Goal: Task Accomplishment & Management: Complete application form

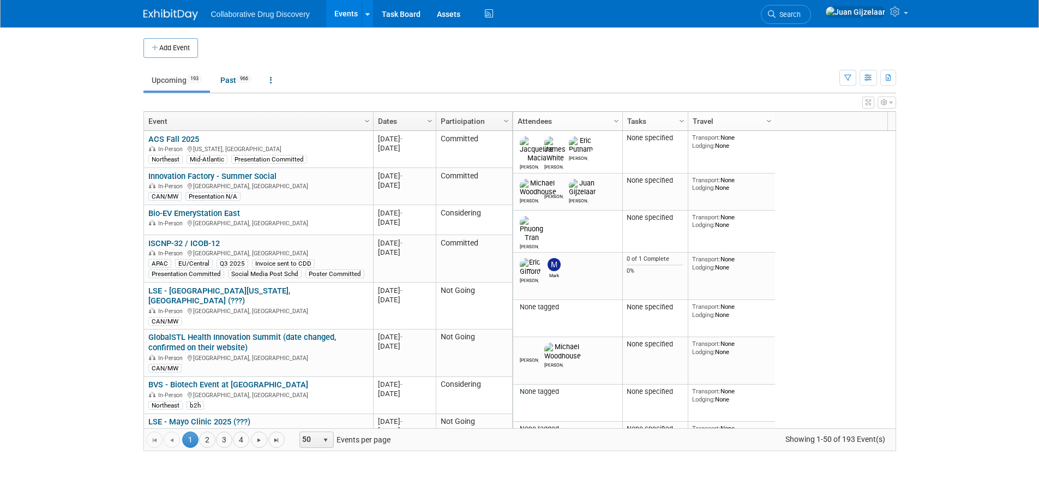
click at [175, 48] on button "Add Event" at bounding box center [171, 48] width 55 height 20
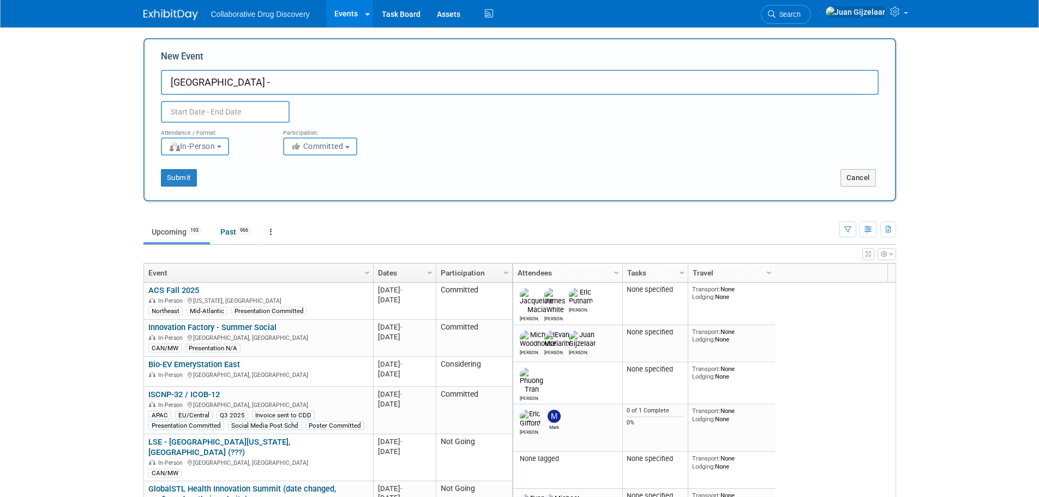
paste input "AcceleratorFest"
type input "[GEOGRAPHIC_DATA] - AcceleratorFest"
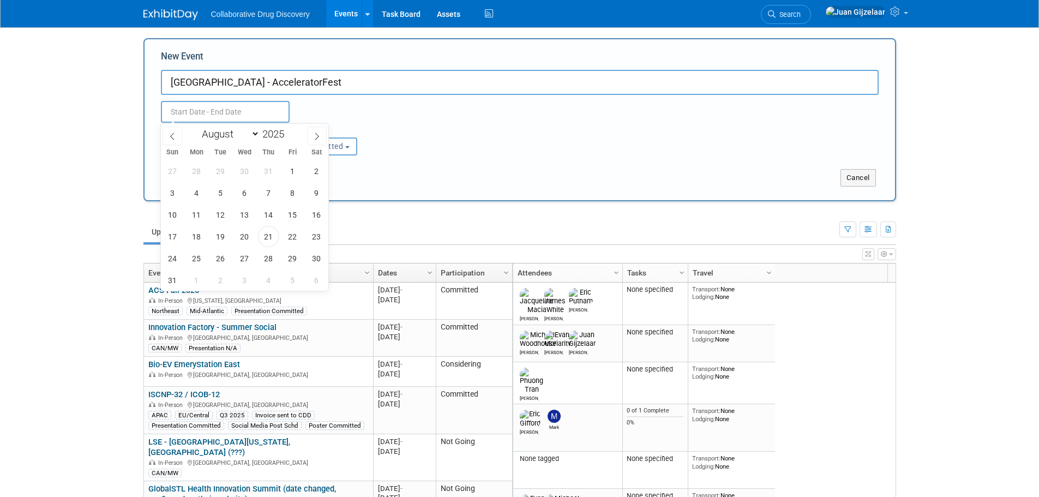
click at [175, 112] on input "text" at bounding box center [225, 112] width 129 height 22
click at [319, 133] on icon at bounding box center [317, 137] width 8 height 8
select select "8"
click at [247, 212] on span "17" at bounding box center [244, 214] width 21 height 21
click at [243, 214] on span "17" at bounding box center [244, 214] width 21 height 21
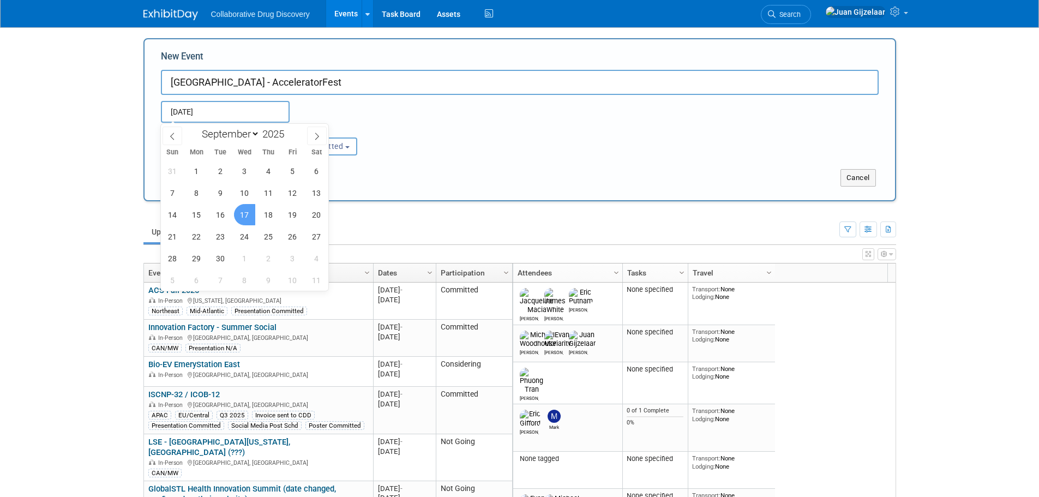
type input "[DATE] to [DATE]"
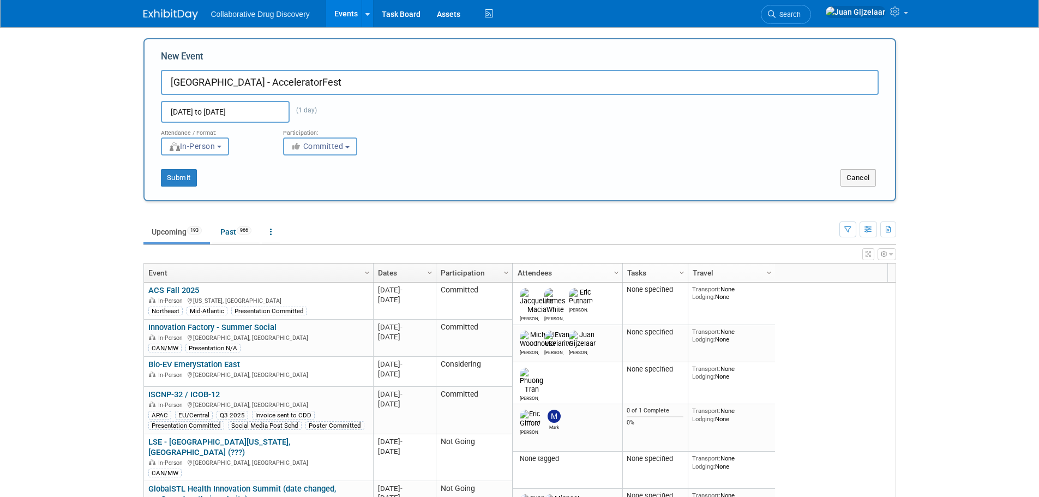
click at [329, 148] on span "Committed" at bounding box center [317, 146] width 53 height 9
click at [329, 168] on label "Committed" at bounding box center [325, 169] width 72 height 14
click at [294, 168] on input "Committed" at bounding box center [289, 169] width 7 height 7
click at [223, 166] on div "Submit Cancel" at bounding box center [520, 171] width 734 height 31
click at [189, 178] on button "Submit" at bounding box center [179, 177] width 36 height 17
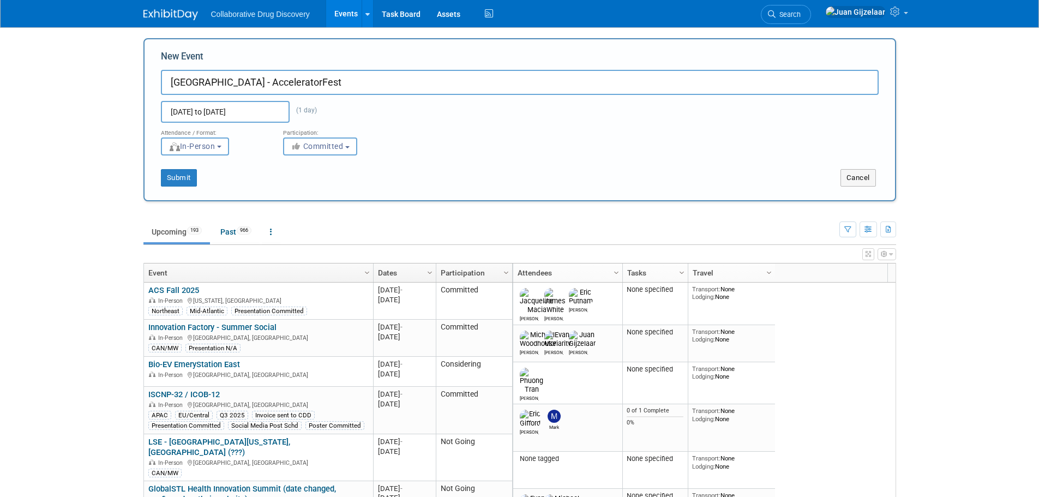
click at [997, 174] on body "Collaborative Drug Discovery Events Add Event Bulk Upload Events Shareable Even…" at bounding box center [519, 248] width 1039 height 497
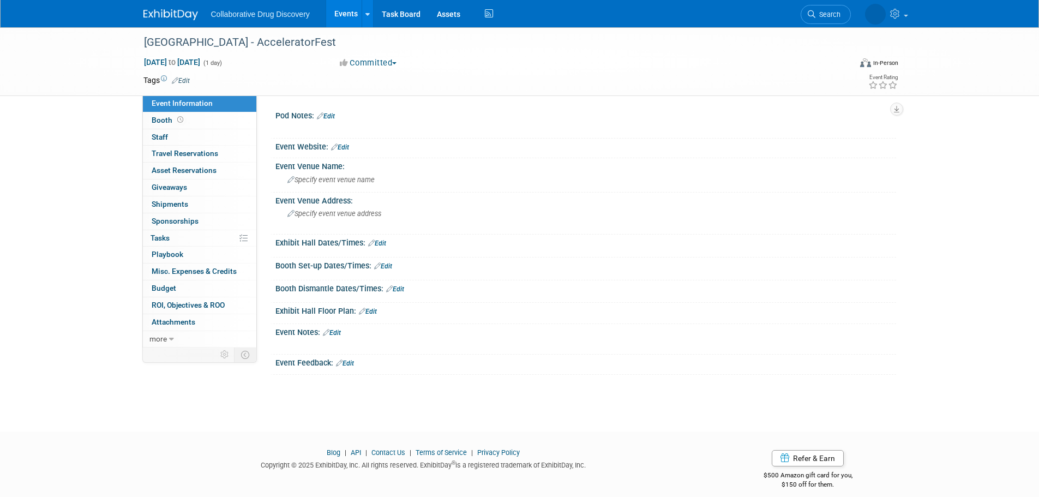
click at [183, 81] on link "Edit" at bounding box center [181, 81] width 18 height 8
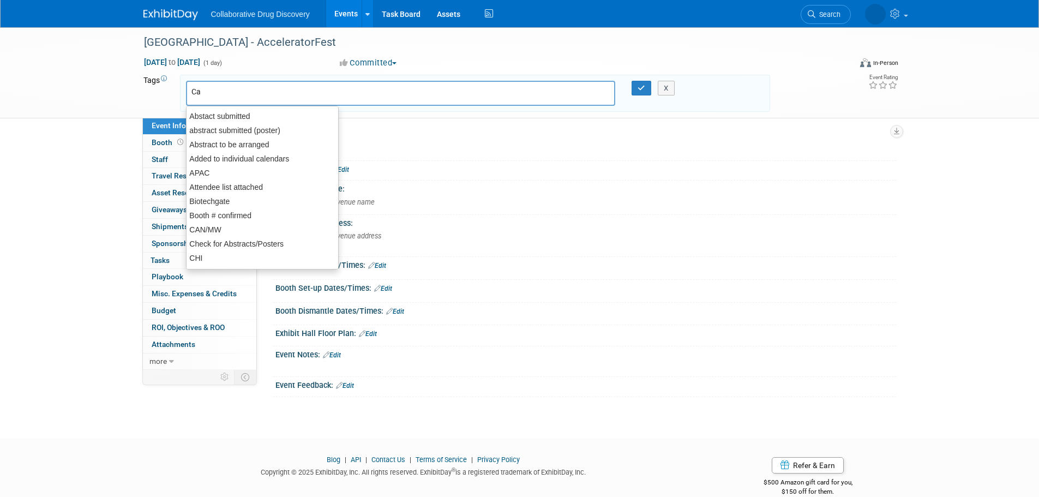
type input "Can"
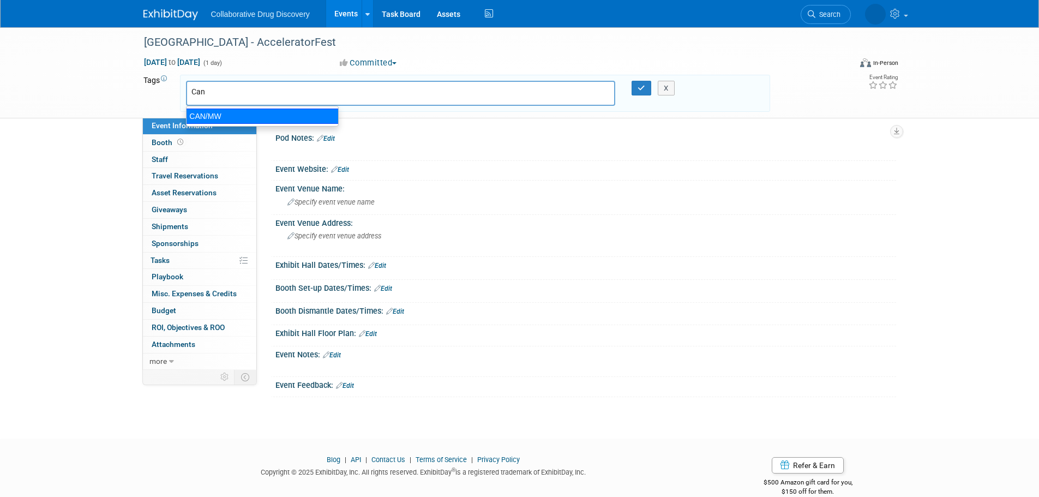
click at [253, 114] on div "CAN/MW" at bounding box center [262, 116] width 153 height 15
type input "CAN/MW"
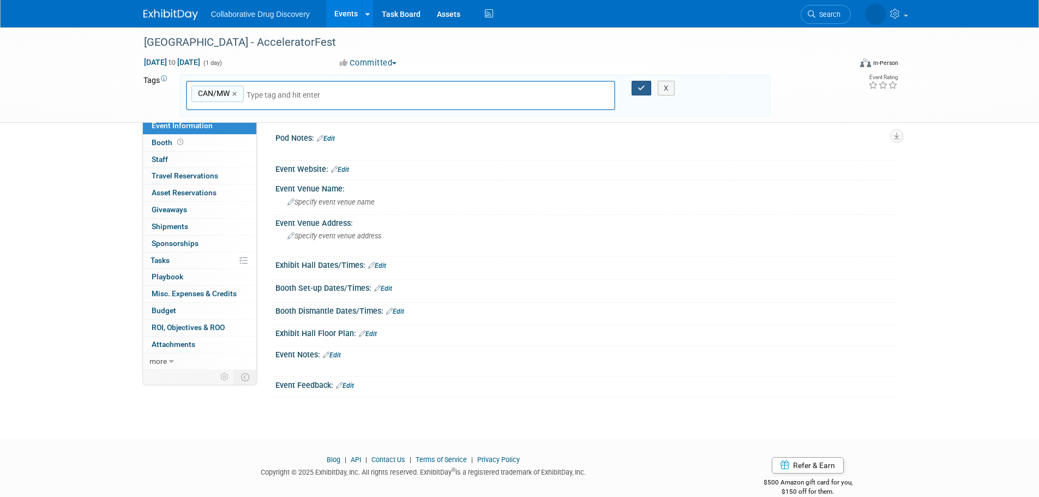
click at [640, 87] on icon "button" at bounding box center [642, 88] width 8 height 7
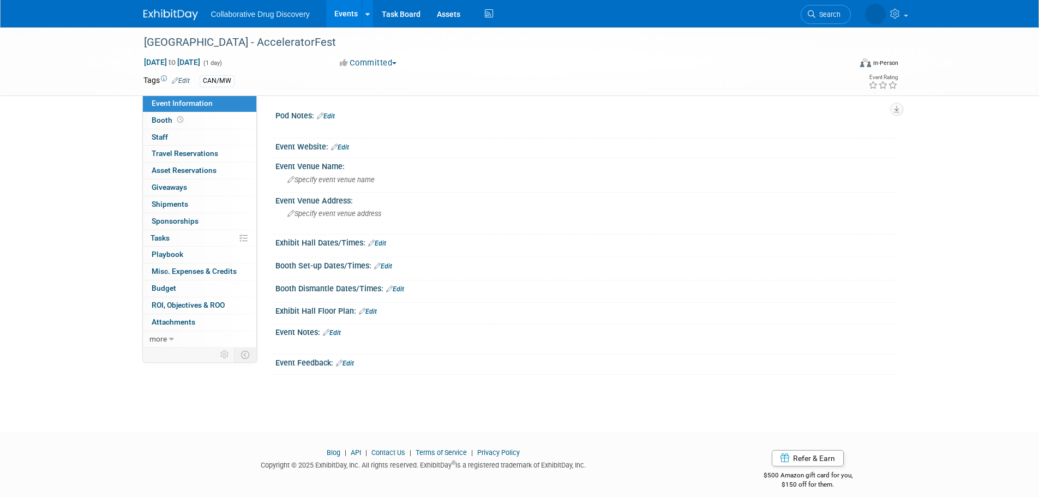
click at [346, 146] on link "Edit" at bounding box center [340, 148] width 18 height 8
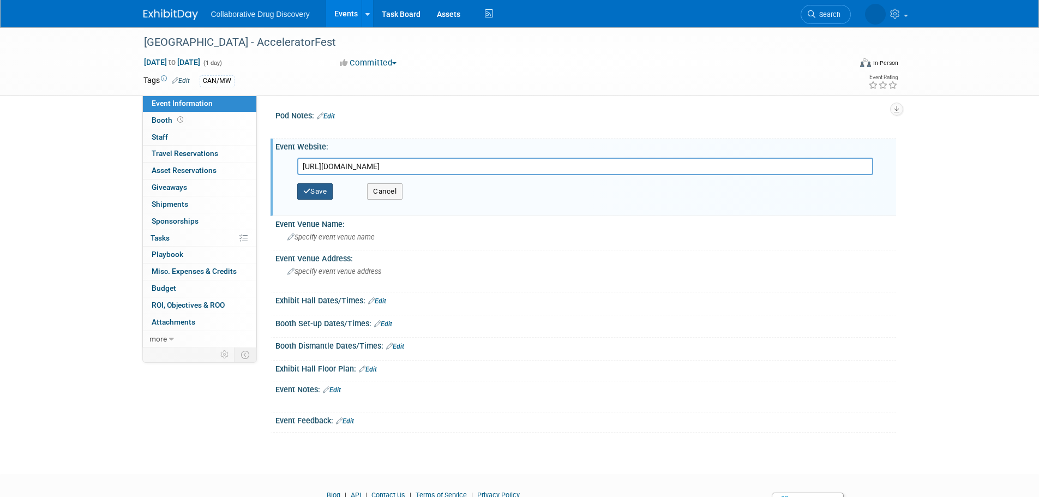
type input "https://entrepreneurs.utoronto.ca/event/u-of-t-acceleratorfest-2025/"
click at [324, 193] on button "Save" at bounding box center [315, 191] width 36 height 16
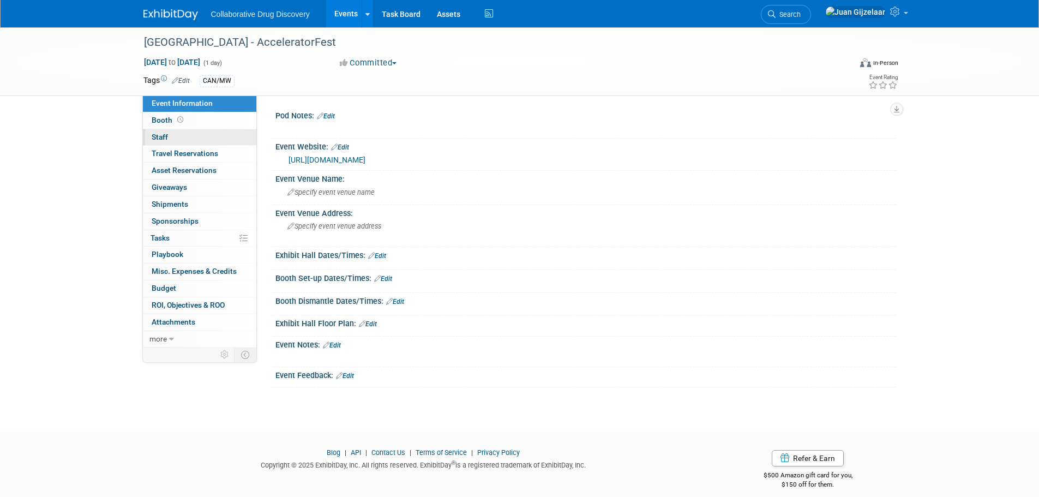
click at [159, 135] on span "Staff 0" at bounding box center [160, 137] width 16 height 9
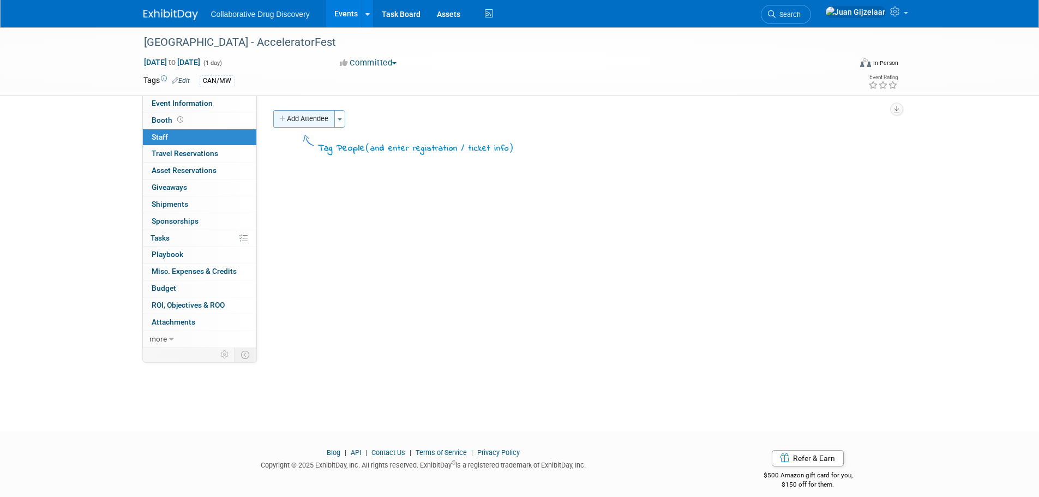
click at [306, 119] on button "Add Attendee" at bounding box center [304, 118] width 62 height 17
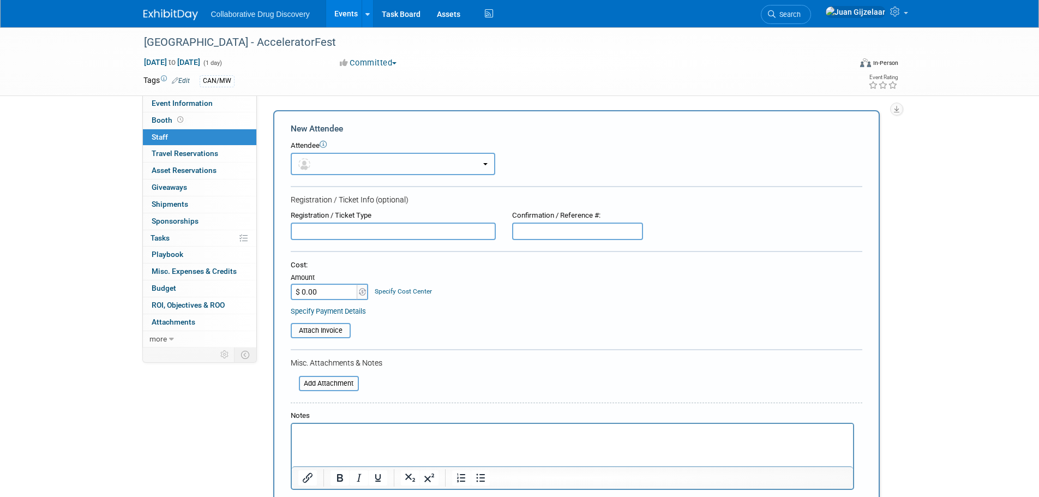
click at [351, 160] on button "button" at bounding box center [393, 164] width 205 height 22
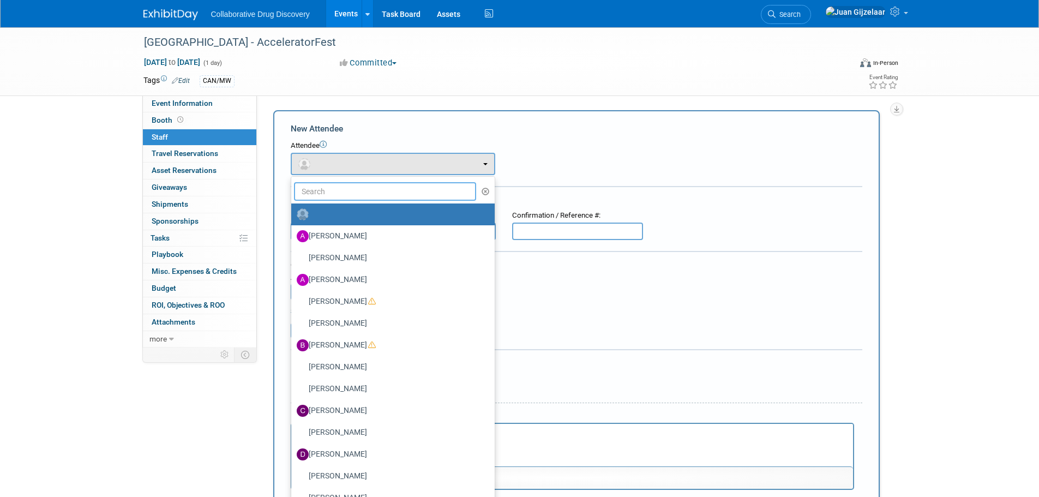
click at [351, 195] on input "text" at bounding box center [385, 191] width 183 height 19
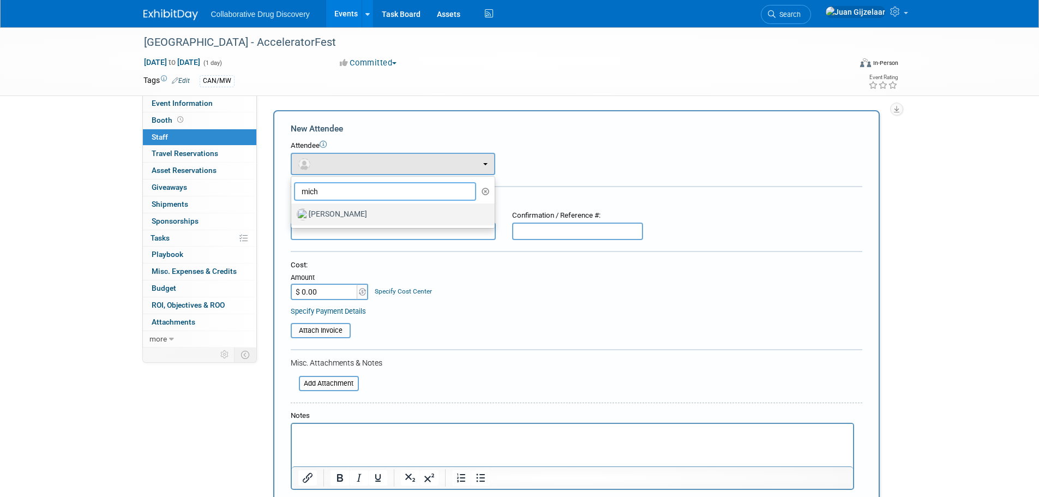
type input "mich"
click at [339, 217] on label "Michael Woodhouse" at bounding box center [390, 214] width 187 height 17
click at [293, 217] on input "Michael Woodhouse" at bounding box center [289, 213] width 7 height 7
select select "c3e81ee7-1082-46ec-8c9d-fb36e02a9795"
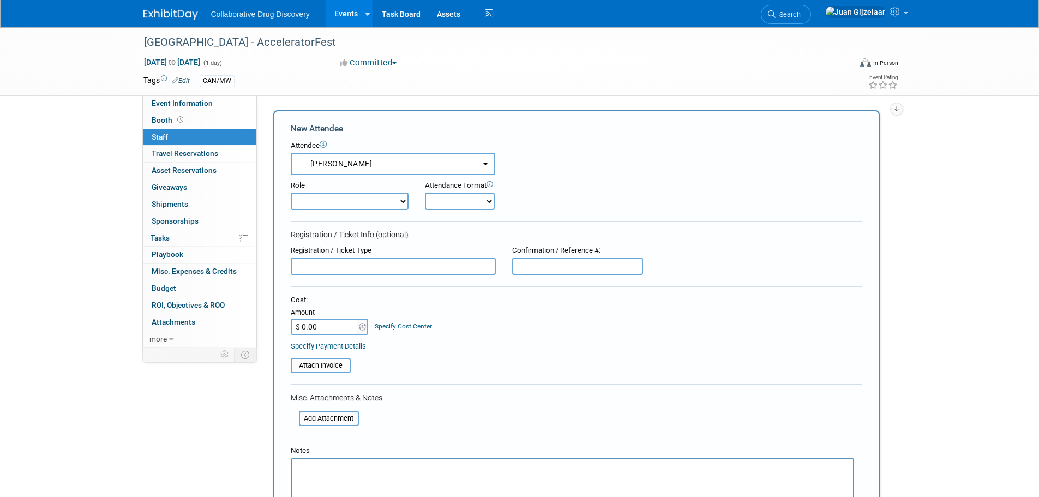
click at [388, 204] on select "Considering Demonstrator Host Planner Presenter Sales Representative Set-up/Dis…" at bounding box center [350, 201] width 118 height 17
select select "4"
click at [291, 193] on select "Considering Demonstrator Host Planner Presenter Sales Representative Set-up/Dis…" at bounding box center [350, 201] width 118 height 17
click at [455, 206] on select "Onsite Remote" at bounding box center [460, 201] width 70 height 17
select select "1"
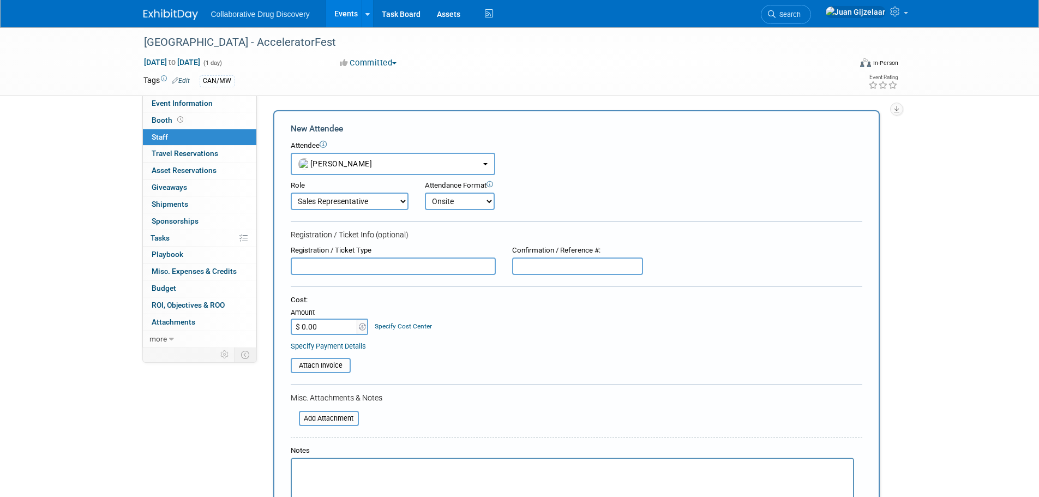
click at [425, 193] on select "Onsite Remote" at bounding box center [460, 201] width 70 height 17
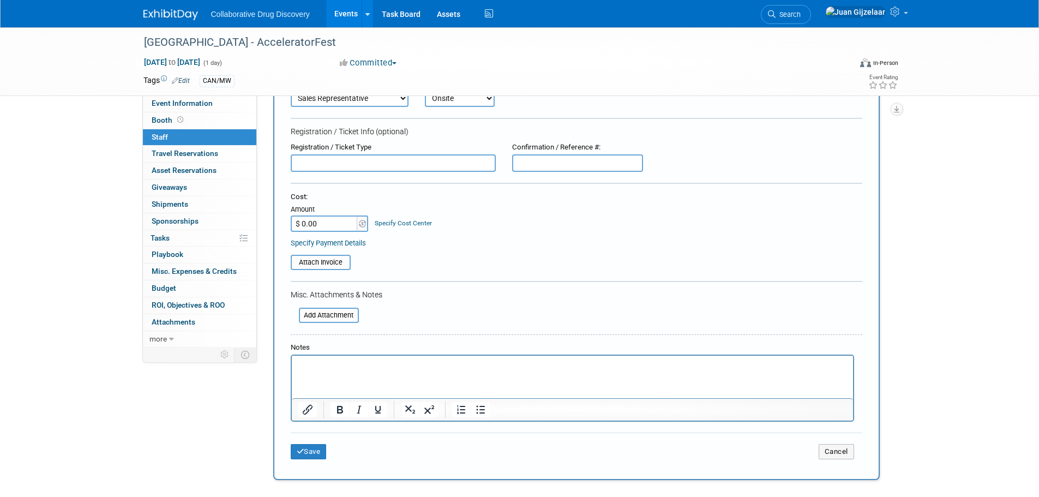
scroll to position [109, 0]
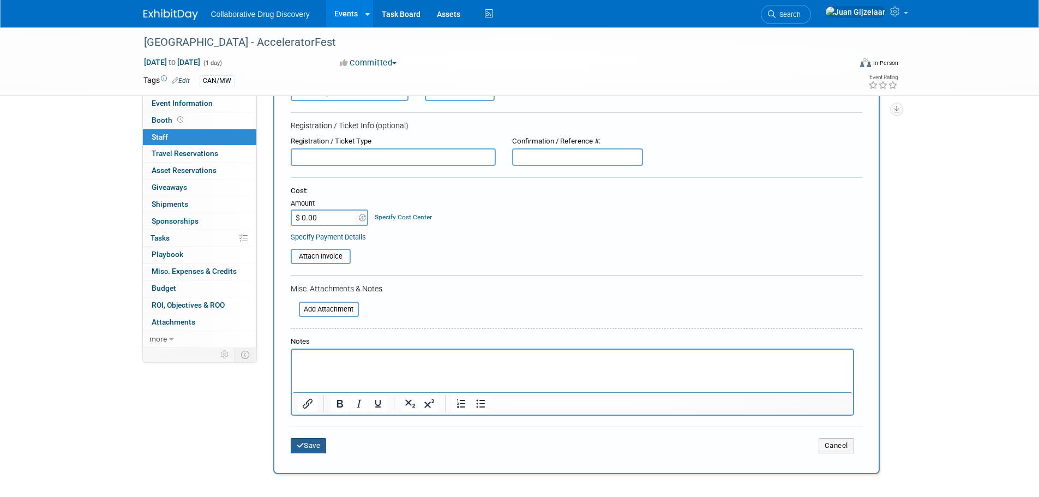
click at [321, 446] on button "Save" at bounding box center [309, 445] width 36 height 15
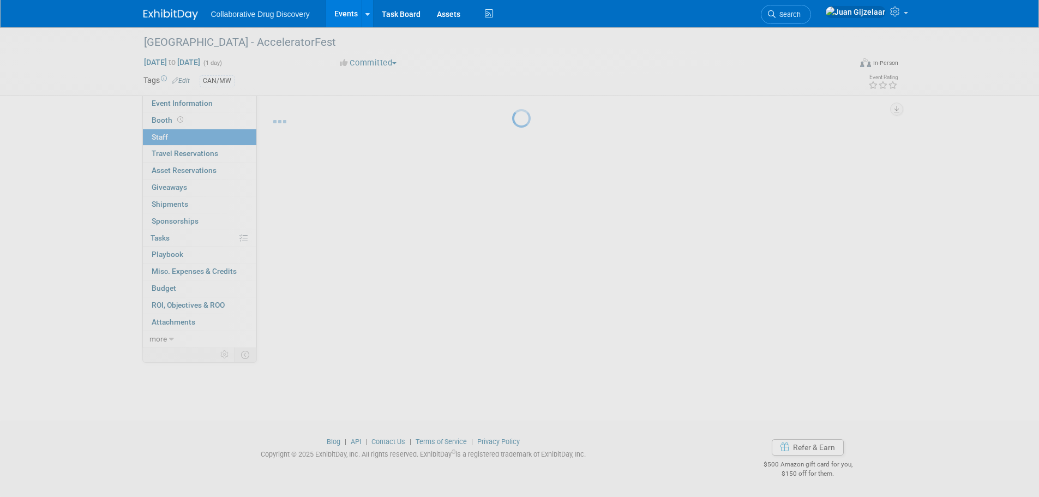
scroll to position [11, 0]
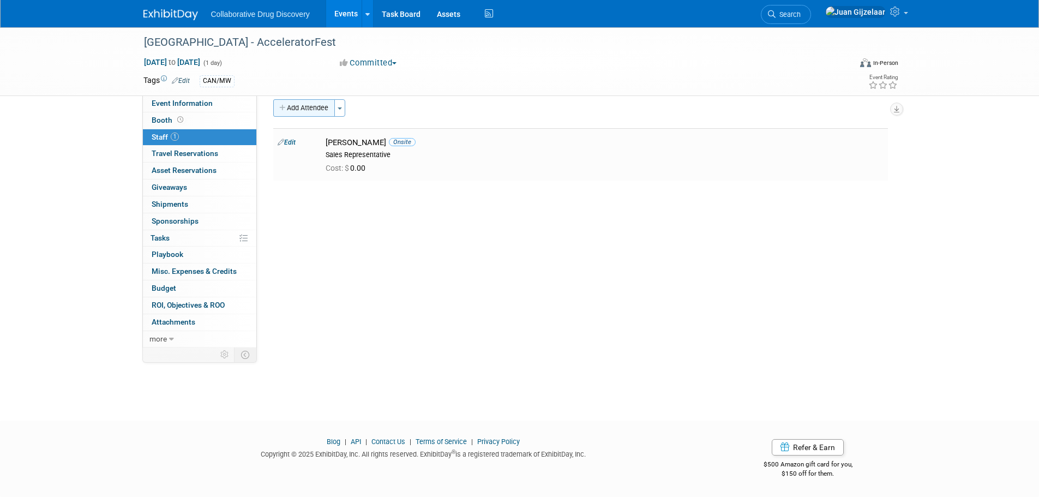
click at [289, 110] on button "Add Attendee" at bounding box center [304, 107] width 62 height 17
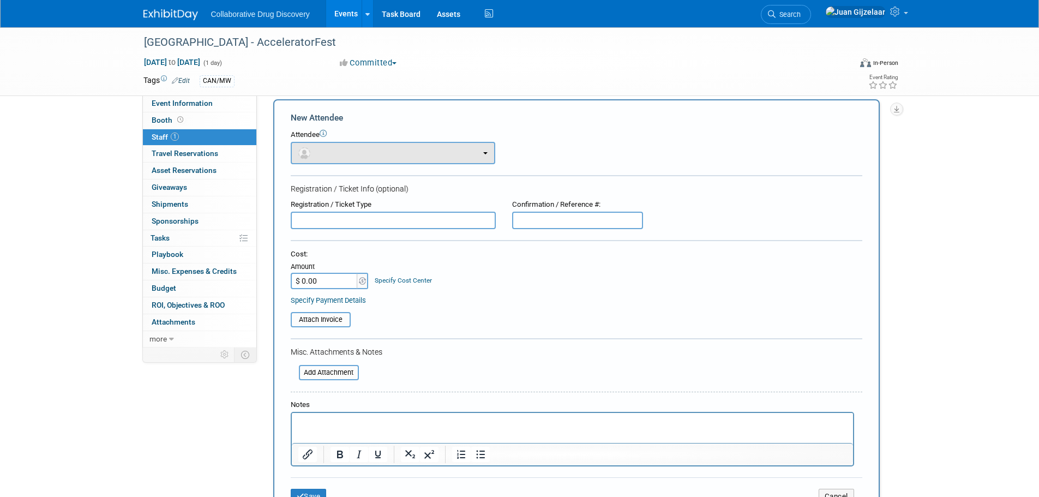
scroll to position [0, 0]
click at [323, 154] on button "button" at bounding box center [393, 153] width 205 height 22
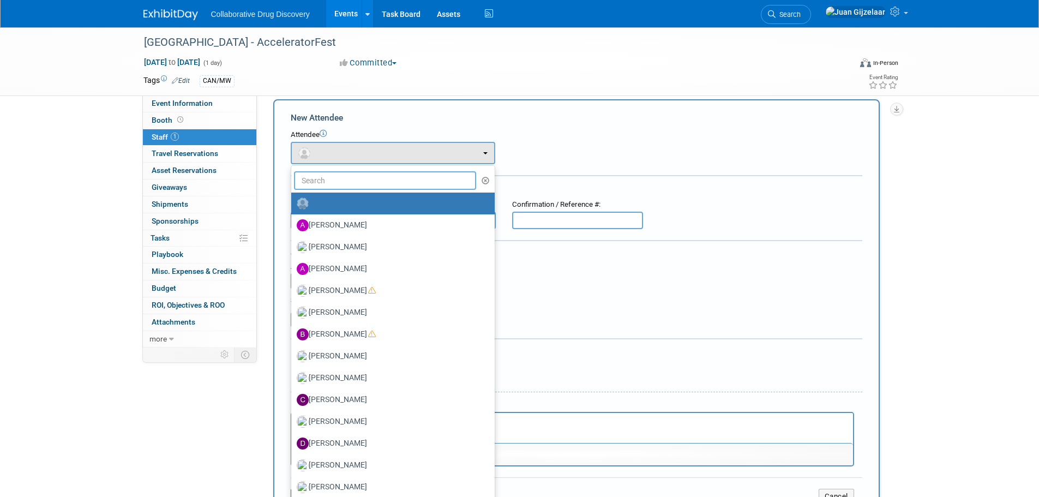
click at [338, 182] on input "text" at bounding box center [385, 180] width 183 height 19
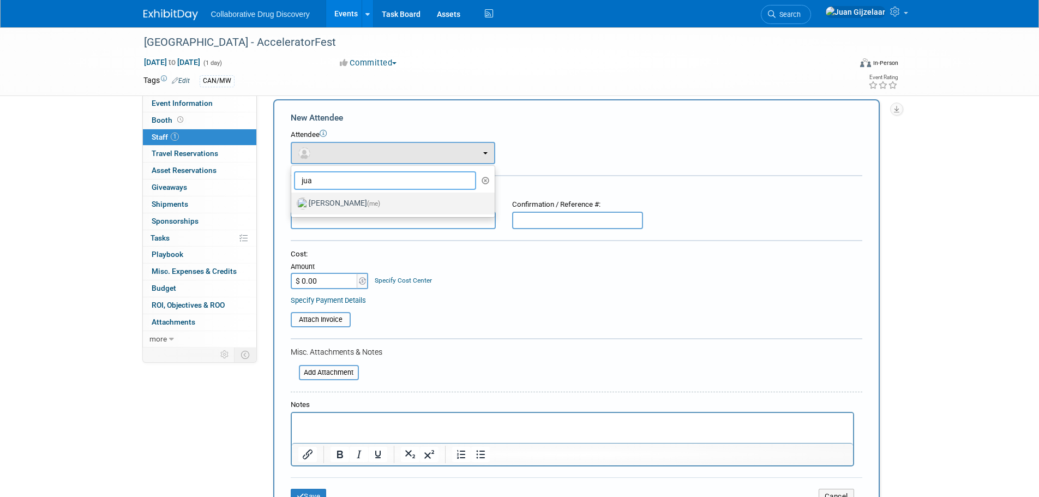
type input "jua"
click at [342, 201] on label "Juan Gijzelaar (me)" at bounding box center [390, 203] width 187 height 17
click at [293, 201] on input "Juan Gijzelaar (me)" at bounding box center [289, 202] width 7 height 7
select select "b961d4fc-704f-4e20-acee-990297b6cd45"
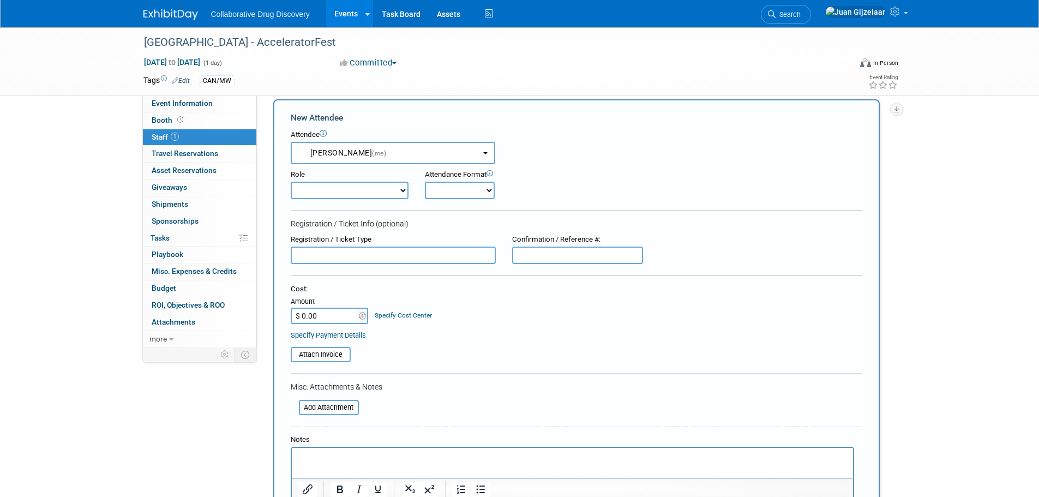
click at [361, 249] on input "text" at bounding box center [393, 255] width 205 height 17
click at [355, 195] on select "Considering Demonstrator Host Planner Presenter Sales Representative Set-up/Dis…" at bounding box center [350, 190] width 118 height 17
select select "4"
click at [291, 182] on select "Considering Demonstrator Host Planner Presenter Sales Representative Set-up/Dis…" at bounding box center [350, 190] width 118 height 17
click at [464, 190] on select "Onsite Remote" at bounding box center [460, 190] width 70 height 17
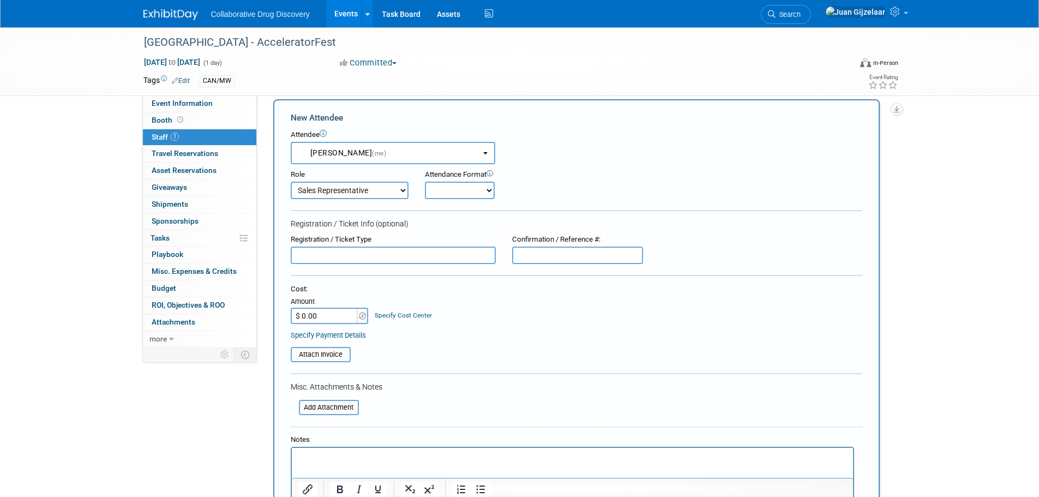
select select "1"
click at [425, 182] on select "Onsite Remote" at bounding box center [460, 190] width 70 height 17
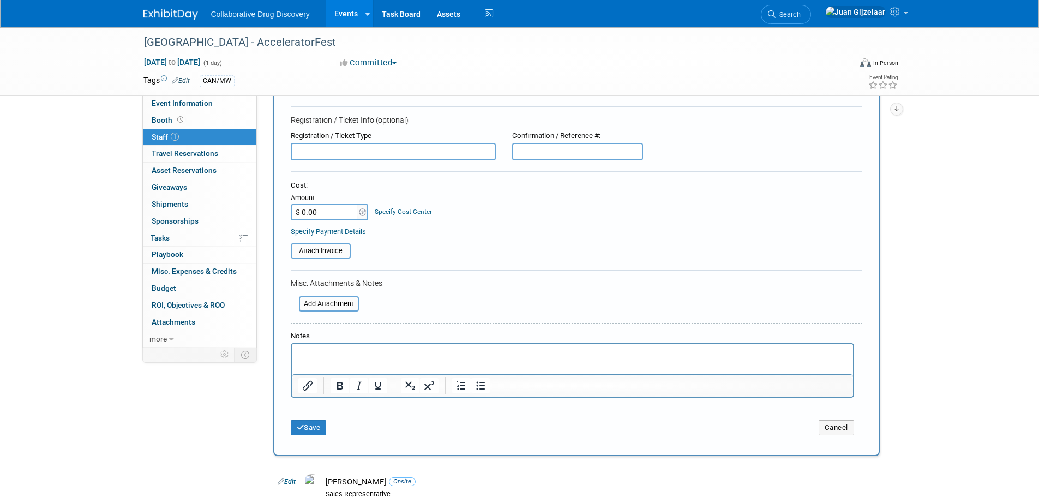
scroll to position [120, 0]
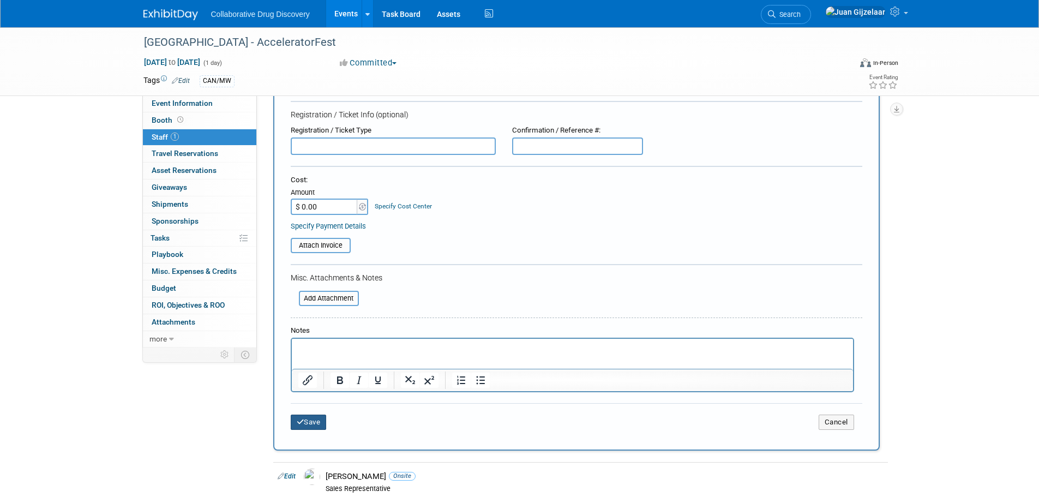
click at [308, 422] on button "Save" at bounding box center [309, 422] width 36 height 15
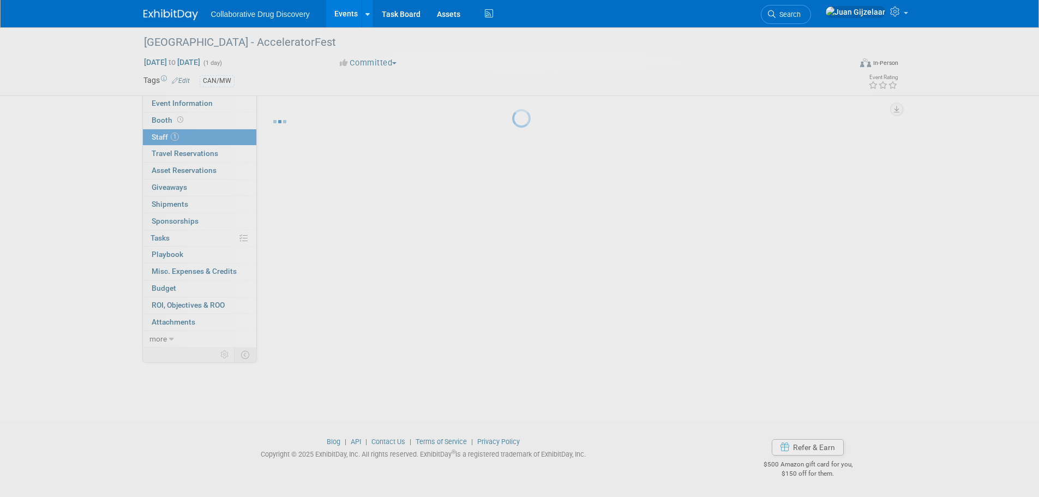
scroll to position [11, 0]
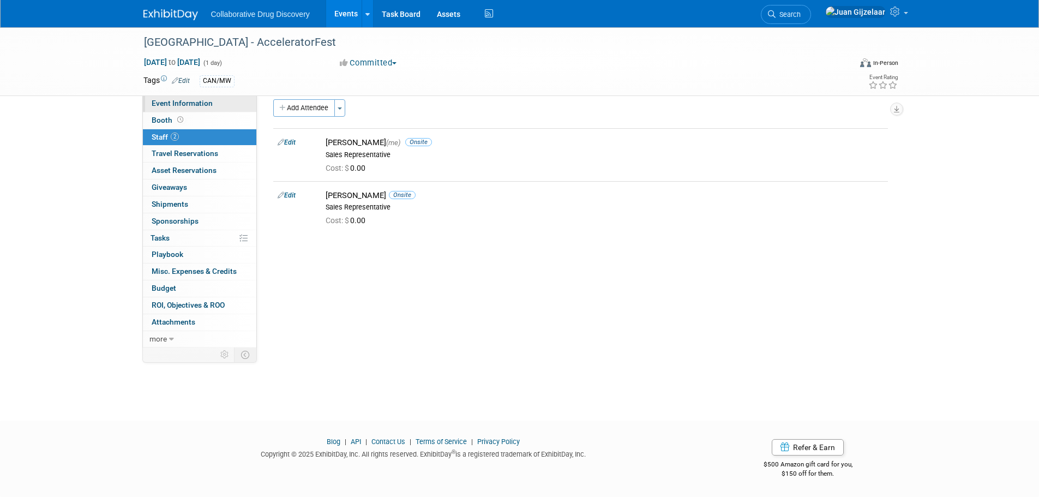
click at [172, 102] on span "Event Information" at bounding box center [182, 103] width 61 height 9
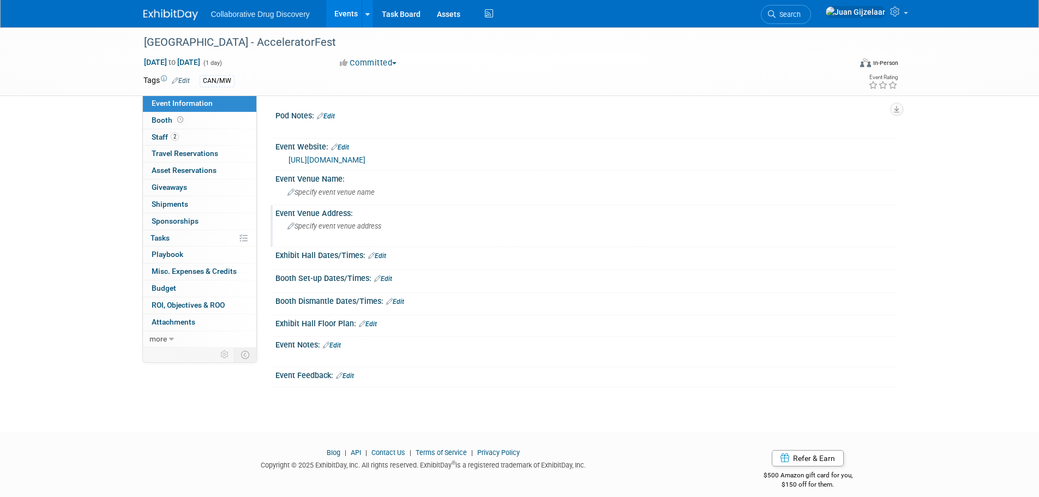
click at [350, 228] on span "Specify event venue address" at bounding box center [335, 226] width 94 height 8
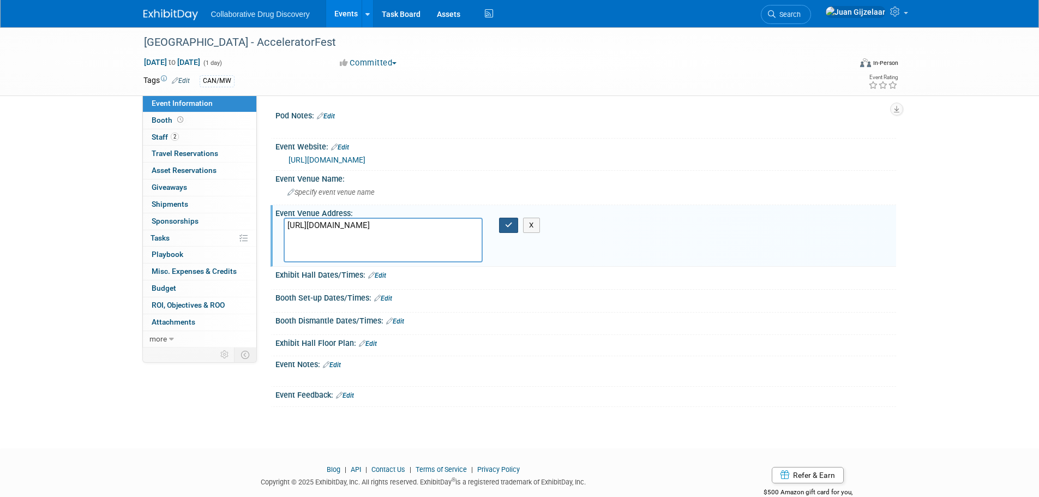
type textarea "https://www.google.com/maps/search/?api=1&query=U%20of%20T%3A%20Schwartz%20Reis…"
click at [508, 229] on icon "button" at bounding box center [509, 225] width 8 height 7
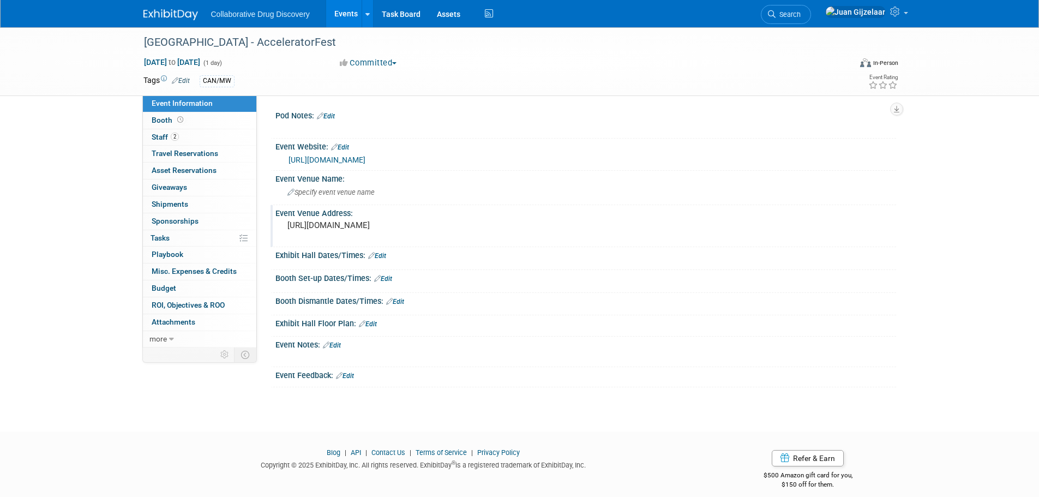
click at [385, 224] on pre "https://www.google.com/maps/search/?api=1&query=U%20of%20T%3A%20Schwartz%20Reis…" at bounding box center [405, 225] width 235 height 10
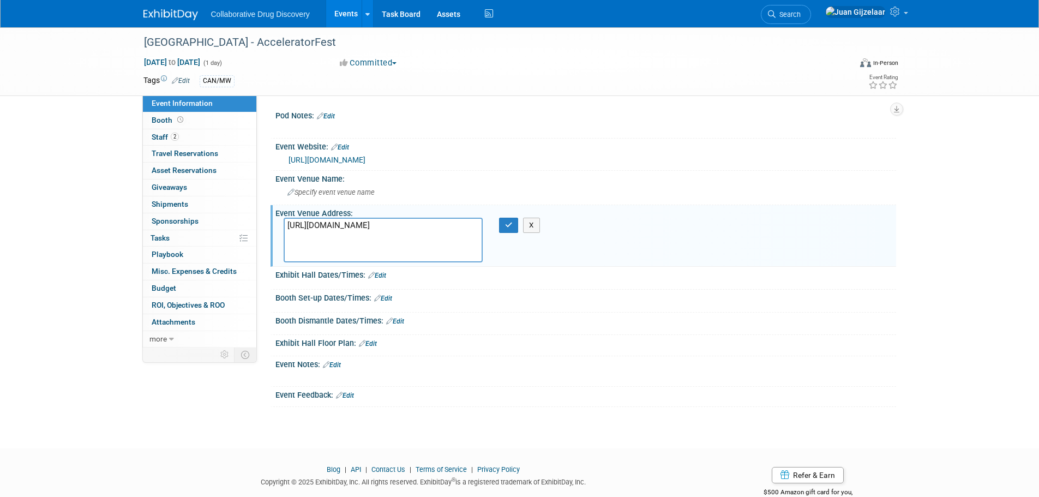
click at [415, 255] on textarea "https://www.google.com/maps/search/?api=1&query=U%20of%20T%3A%20Schwartz%20Reis…" at bounding box center [383, 240] width 199 height 45
click at [414, 255] on textarea "https://www.google.com/maps/search/?api=1&query=U%20of%20T%3A%20Schwartz%20Reis…" at bounding box center [383, 240] width 199 height 45
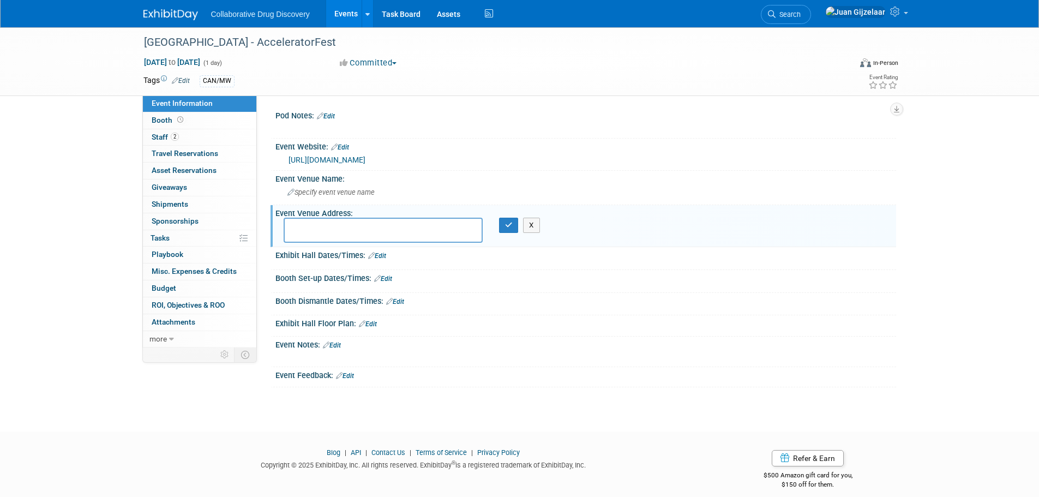
paste textarea "108 College St, Toronto, ON M5G 0C6"
type textarea "108 College St, Toronto, ON M5G 0C6"
click at [506, 231] on button "button" at bounding box center [509, 225] width 20 height 15
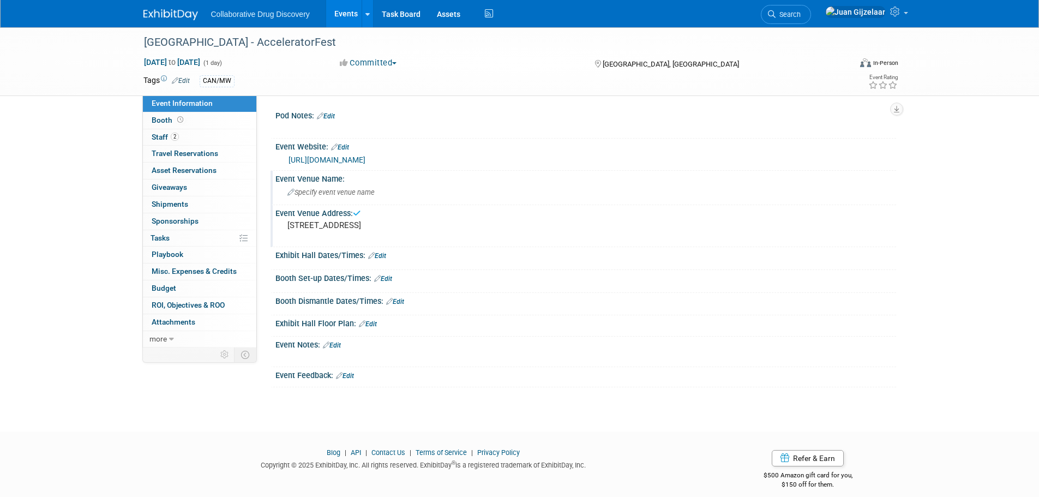
click at [384, 191] on div "Specify event venue name" at bounding box center [586, 192] width 605 height 17
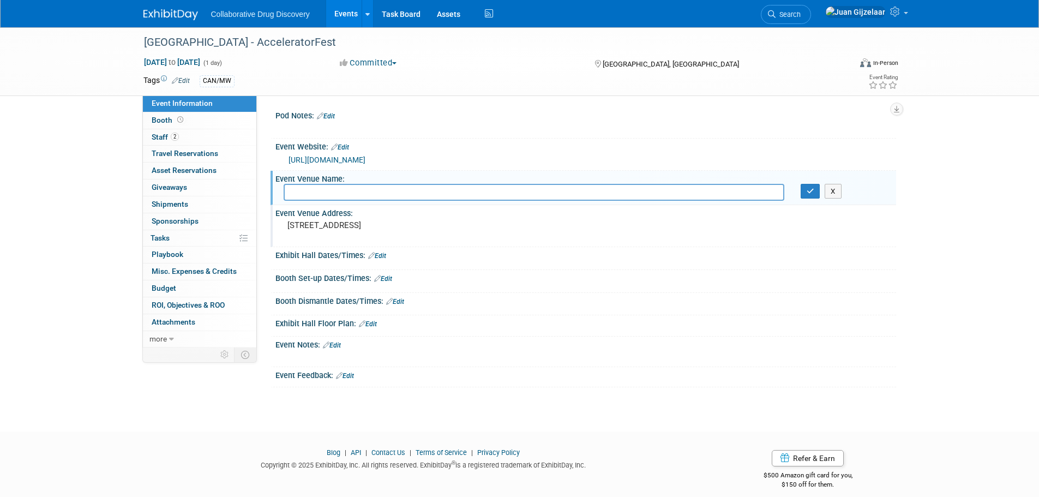
paste input "Schwartz Reisman Innovation Campus"
type input "Schwartz Reisman Innovation Campus"
click at [808, 189] on icon "button" at bounding box center [811, 191] width 8 height 7
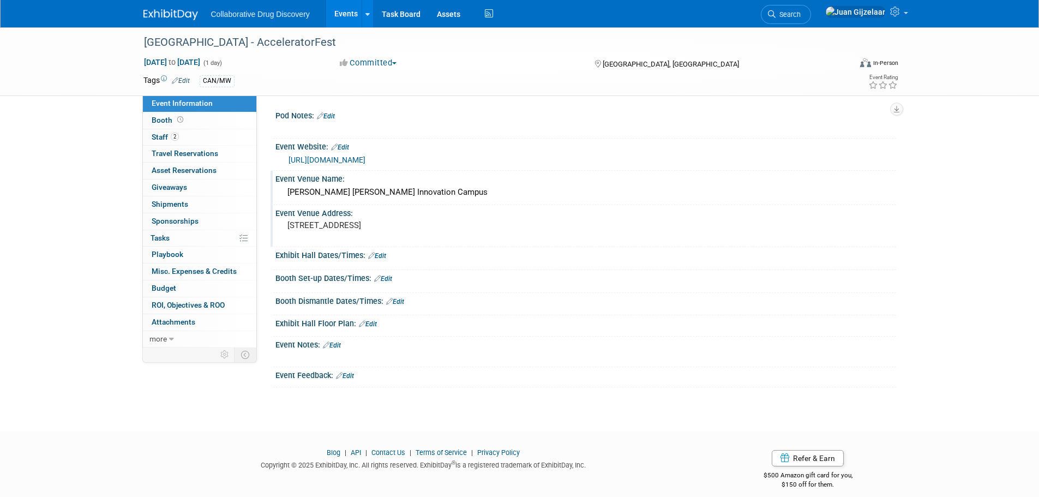
click at [384, 256] on link "Edit" at bounding box center [377, 256] width 18 height 8
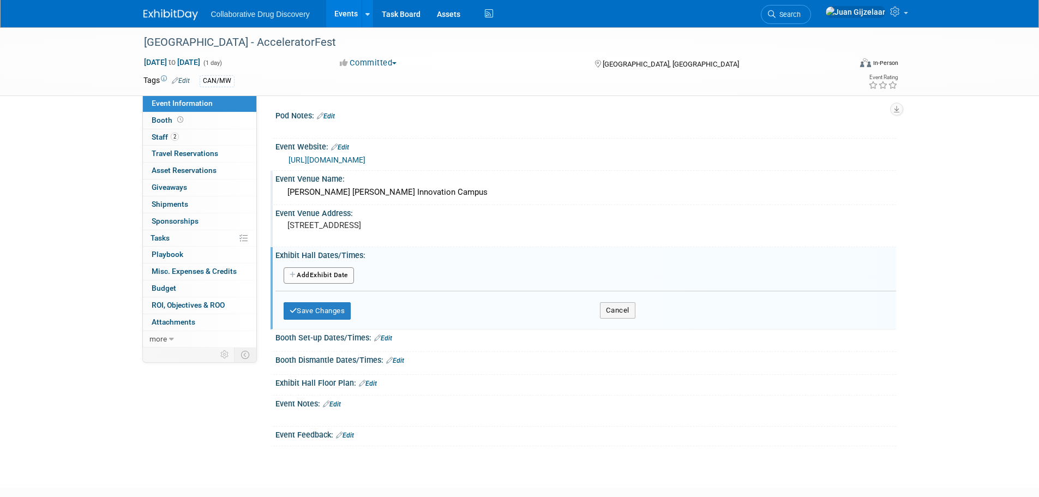
click at [339, 279] on button "Add Another Exhibit Date" at bounding box center [319, 275] width 70 height 16
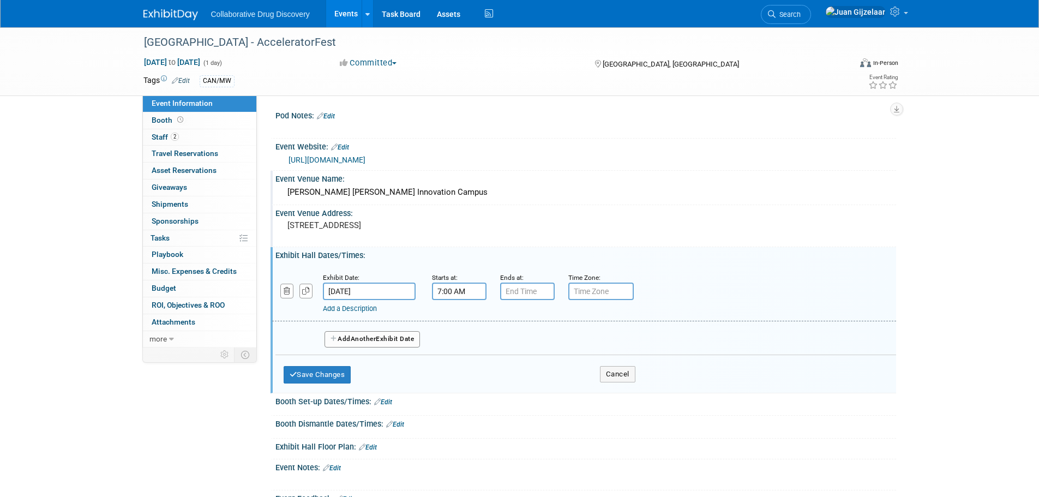
click at [451, 295] on input "7:00 AM" at bounding box center [459, 291] width 55 height 17
click at [458, 295] on input "7:00 AM" at bounding box center [459, 291] width 55 height 17
click at [460, 363] on span at bounding box center [457, 365] width 19 height 19
click at [458, 321] on span at bounding box center [457, 318] width 19 height 19
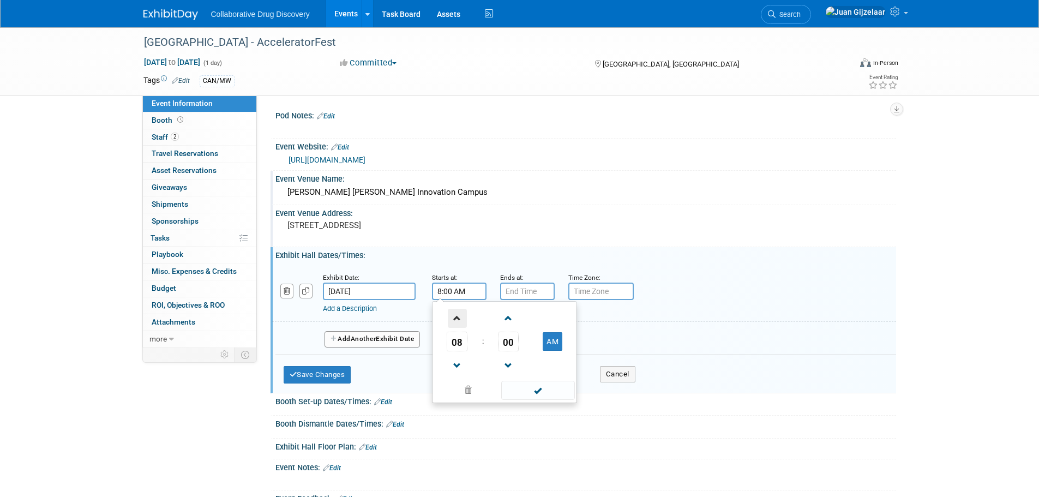
click at [458, 321] on span at bounding box center [457, 318] width 19 height 19
type input "11:00 AM"
click at [530, 286] on input "7:00 PM" at bounding box center [527, 291] width 55 height 17
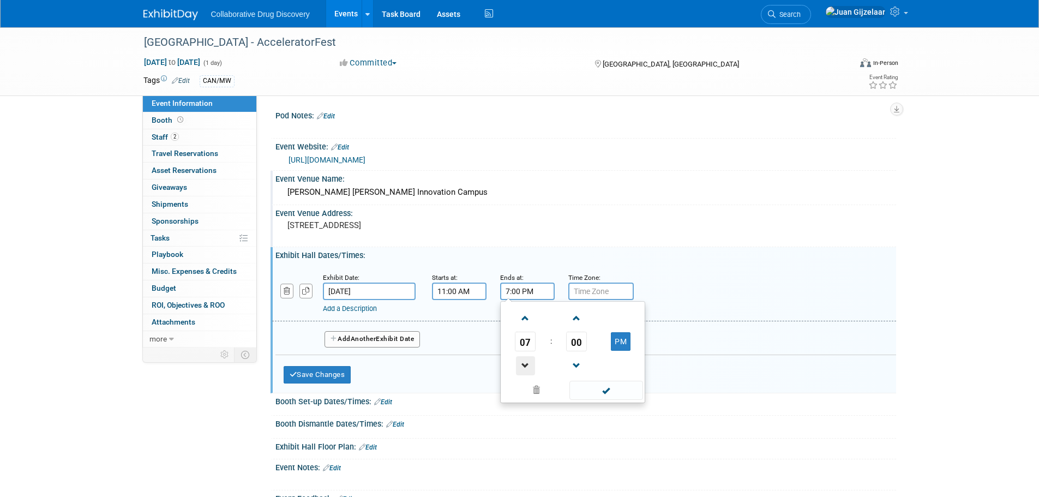
click at [522, 366] on span at bounding box center [525, 365] width 19 height 19
click at [526, 363] on span at bounding box center [525, 365] width 19 height 19
type input "4:00 PM"
click at [666, 286] on div "Add a Description Description:" at bounding box center [584, 293] width 641 height 42
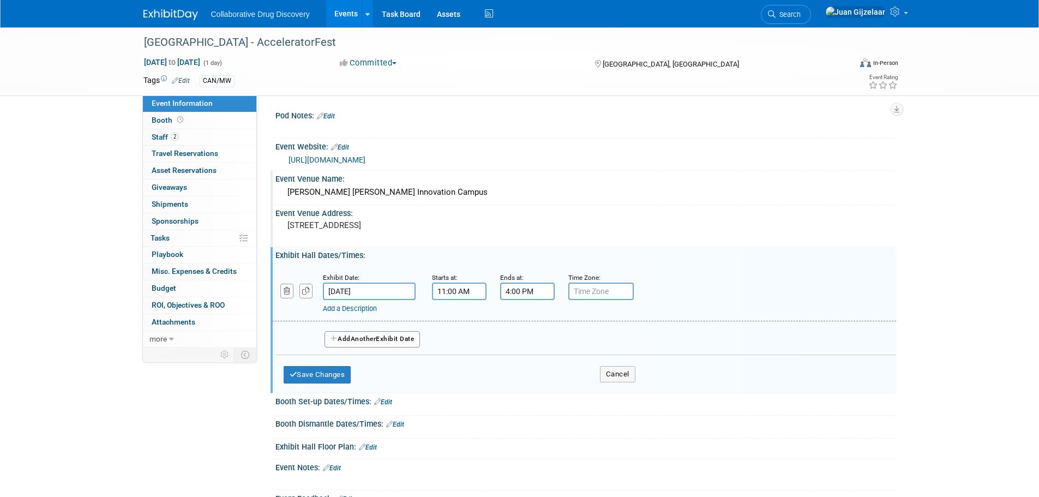
click at [615, 290] on input "text" at bounding box center [601, 291] width 65 height 17
type input "ET"
click at [340, 374] on button "Save Changes" at bounding box center [318, 374] width 68 height 17
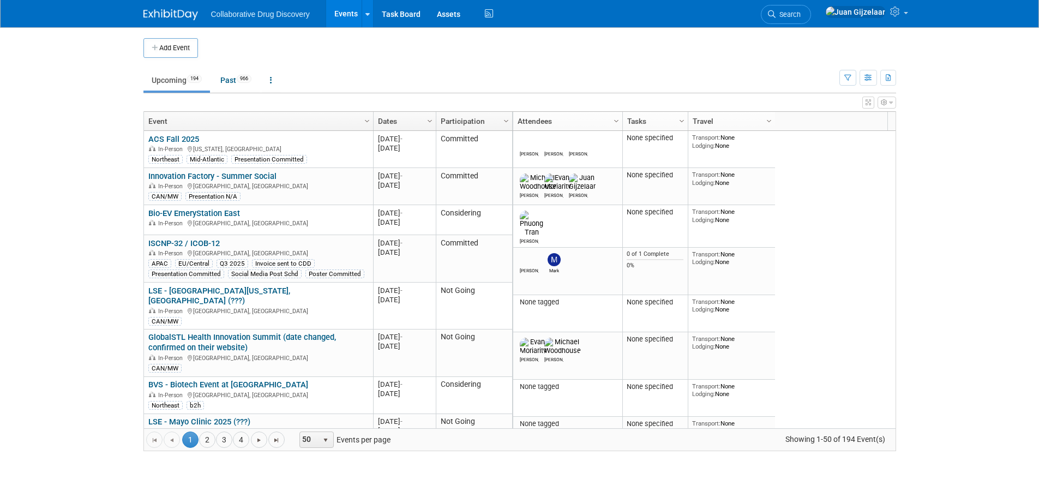
drag, startPoint x: 841, startPoint y: 78, endPoint x: 821, endPoint y: 95, distance: 26.7
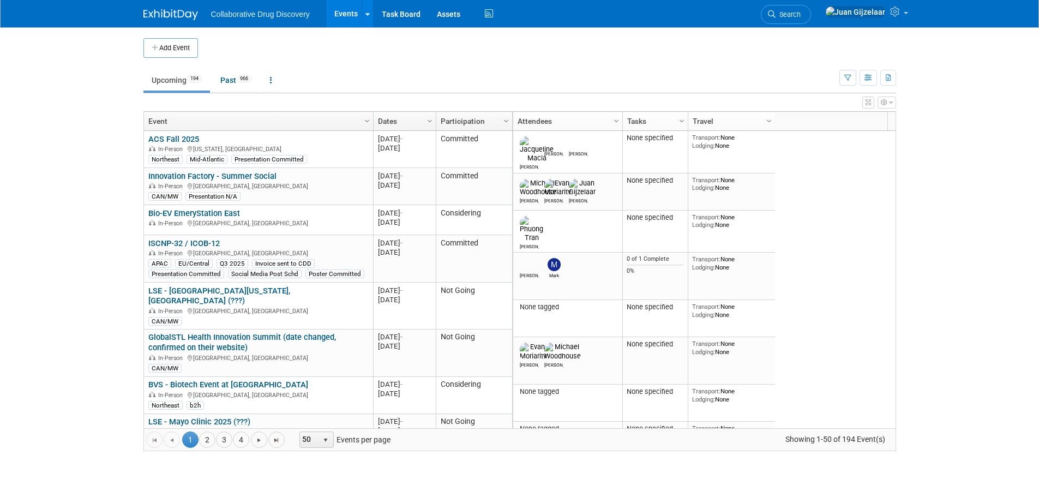
click at [841, 77] on button "button" at bounding box center [848, 78] width 17 height 16
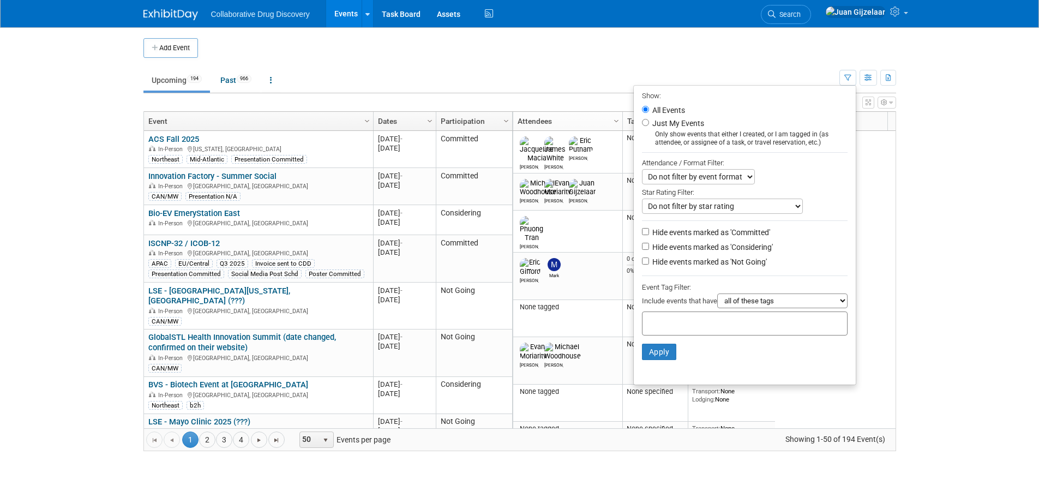
click at [649, 322] on input "text" at bounding box center [690, 321] width 87 height 11
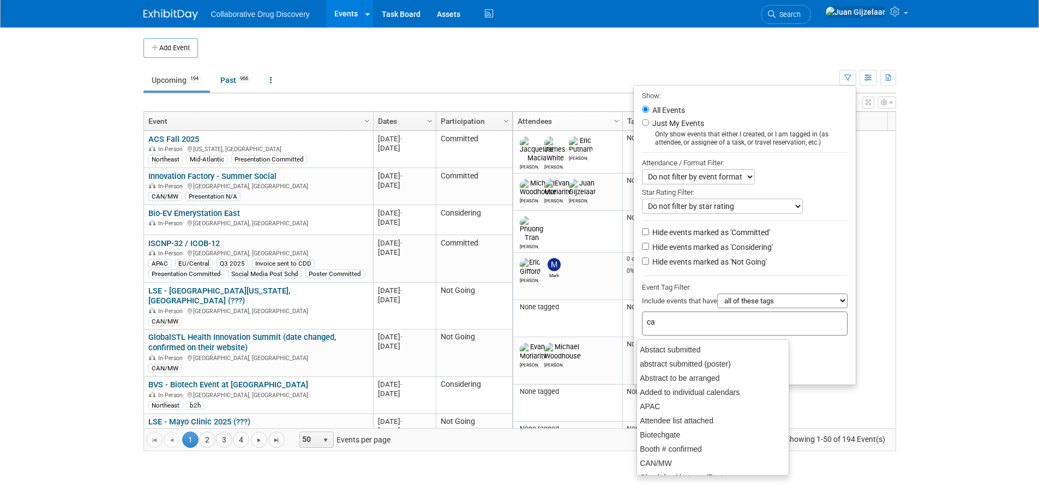
type input "can"
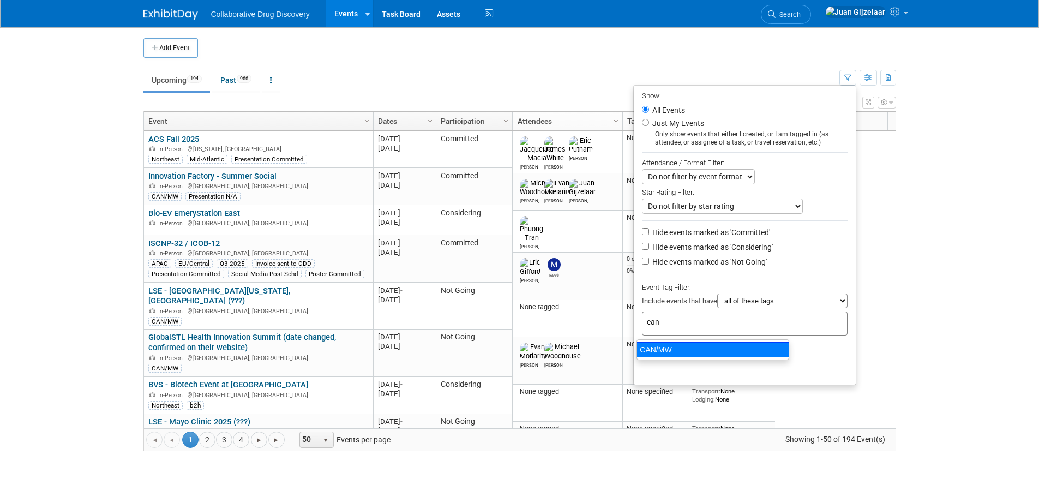
click at [667, 344] on div "CAN/MW" at bounding box center [713, 349] width 153 height 15
type input "CAN/MW"
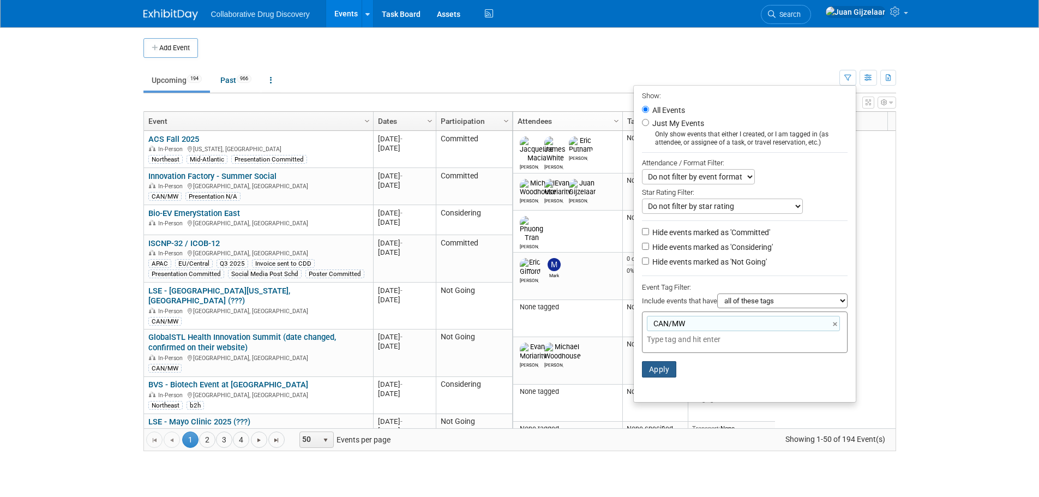
click at [660, 374] on button "Apply" at bounding box center [659, 369] width 35 height 16
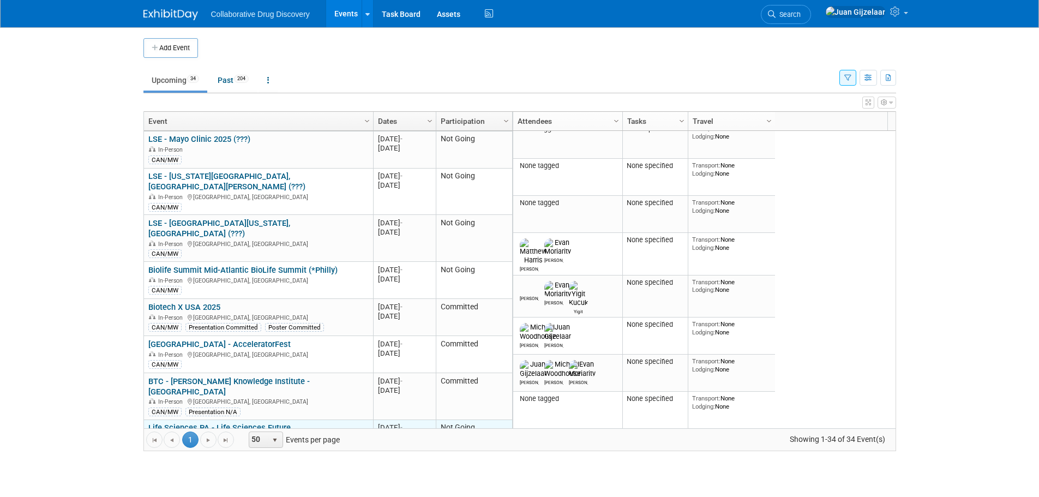
scroll to position [196, 0]
